Goal: Check status

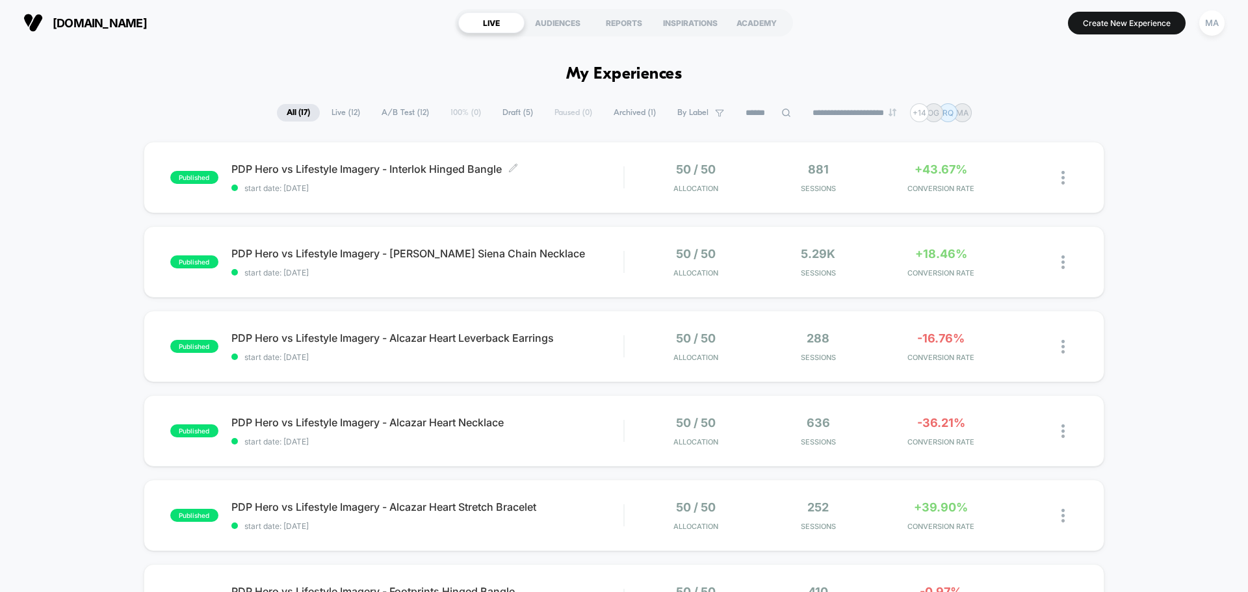
click at [551, 171] on span "PDP Hero vs Lifestyle Imagery - Interlok Hinged Bangle Click to edit experience…" at bounding box center [427, 168] width 392 height 13
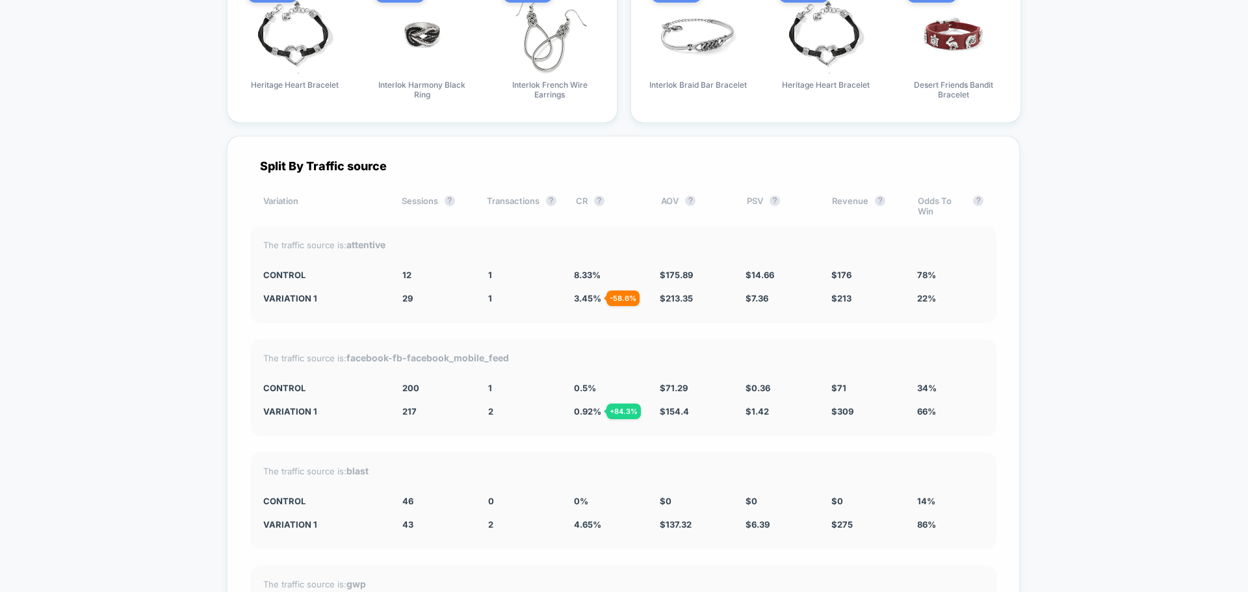
scroll to position [2222, 0]
